Goal: Information Seeking & Learning: Learn about a topic

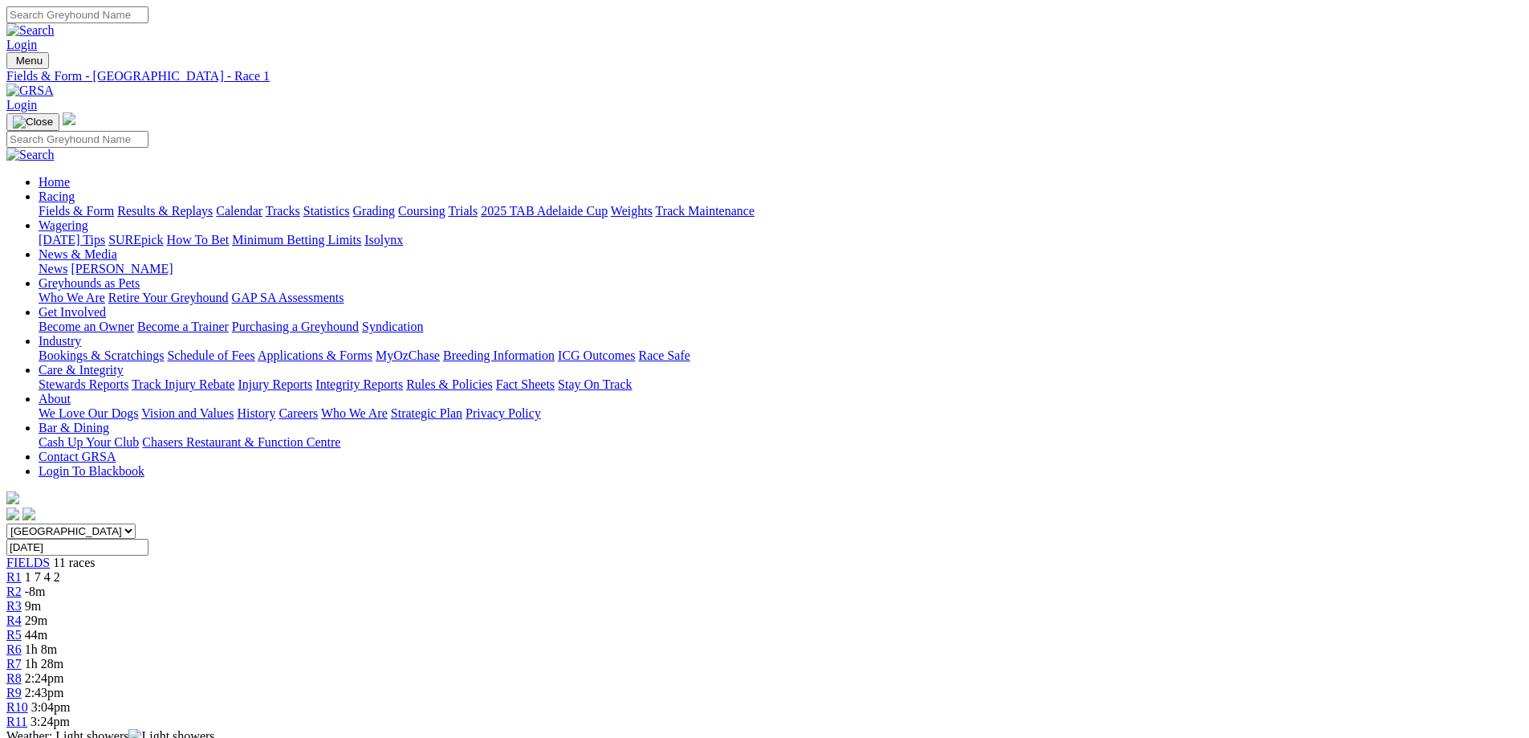
click at [47, 613] on span "29m" at bounding box center [36, 620] width 22 height 14
click at [60, 628] on span "4 1 8 5" at bounding box center [42, 635] width 35 height 14
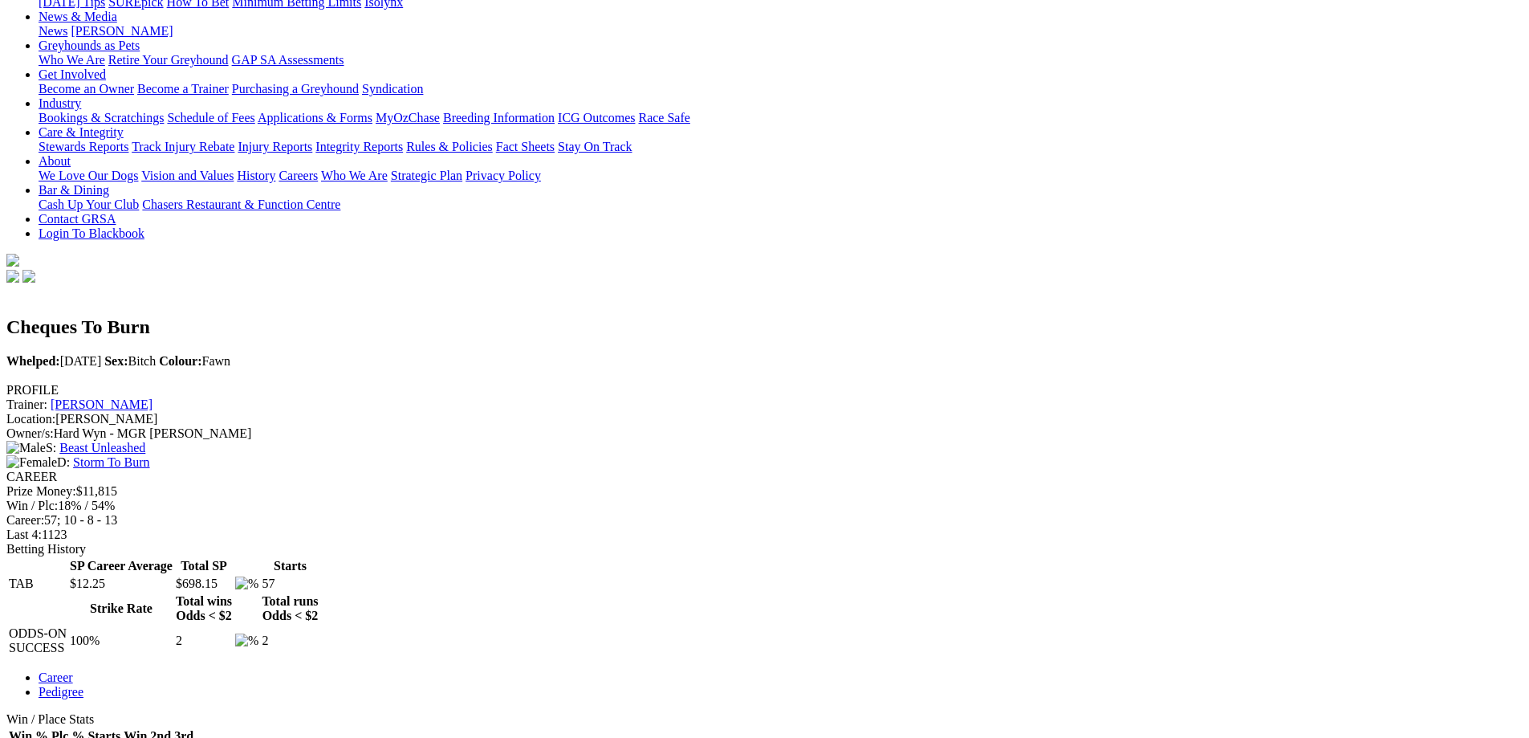
scroll to position [161, 0]
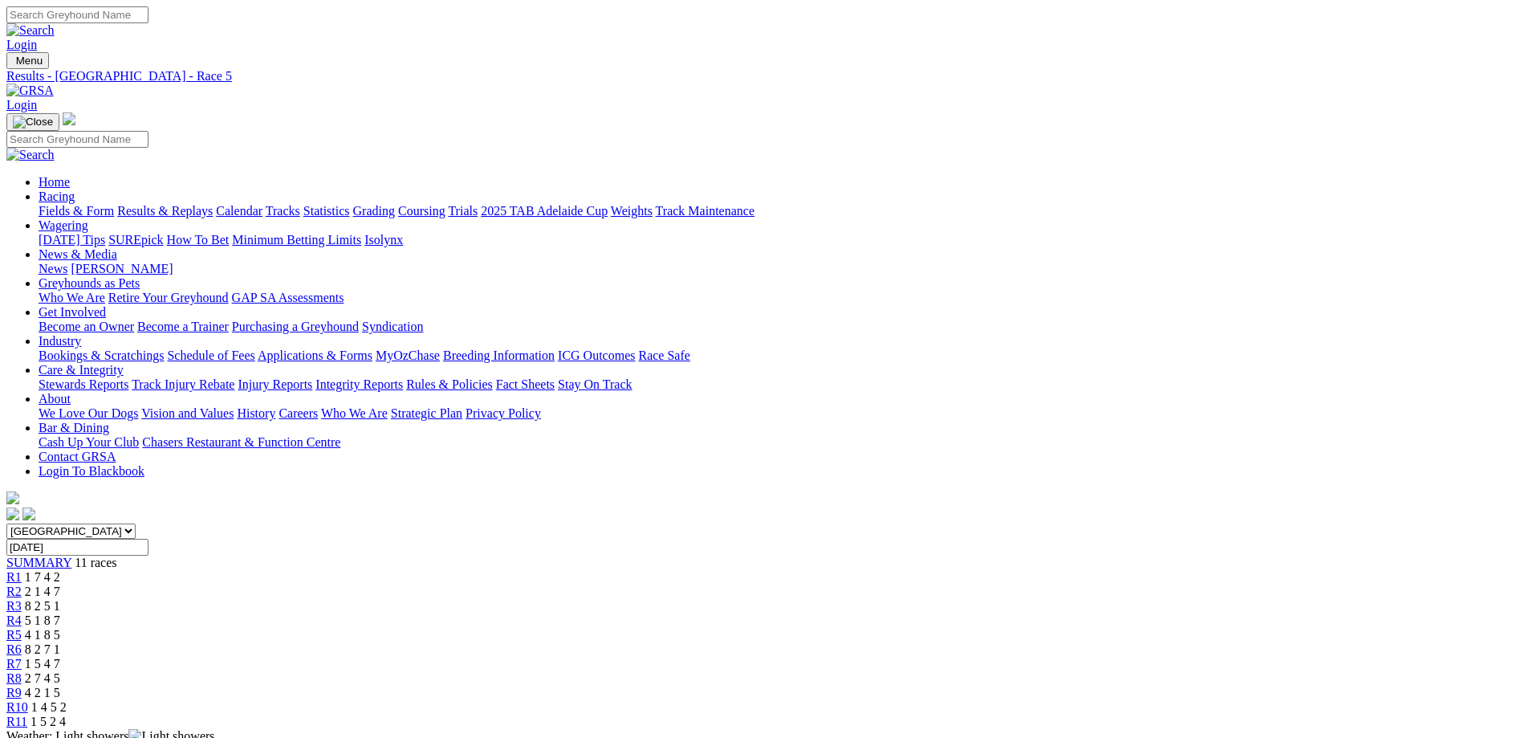
click at [917, 657] on div "R7 1 5 4 7" at bounding box center [764, 664] width 1516 height 14
